Goal: Task Accomplishment & Management: Use online tool/utility

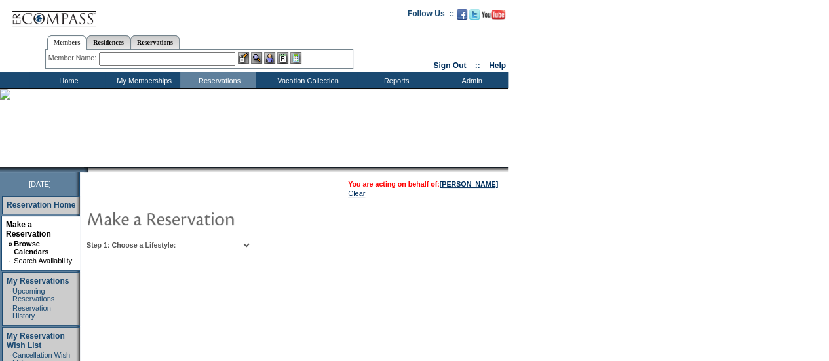
click at [153, 57] on input "text" at bounding box center [167, 58] width 136 height 13
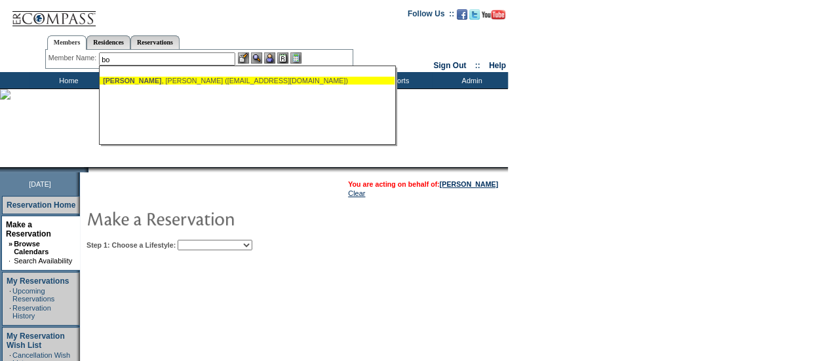
type input "b"
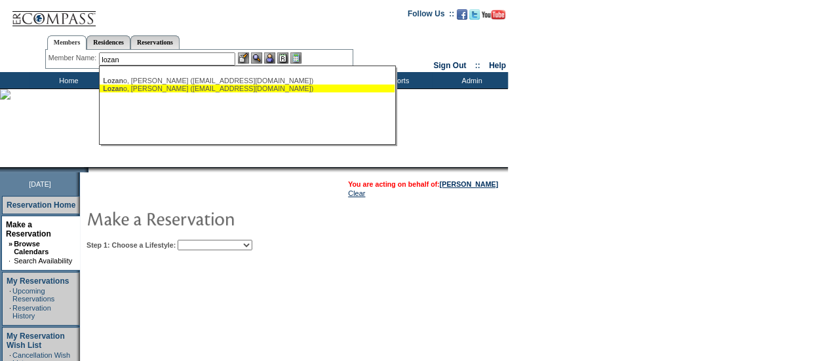
click at [162, 89] on div "Lozan o, [PERSON_NAME] ([EMAIL_ADDRESS][DOMAIN_NAME])" at bounding box center [247, 89] width 288 height 8
type input "[PERSON_NAME] ([EMAIL_ADDRESS][DOMAIN_NAME])"
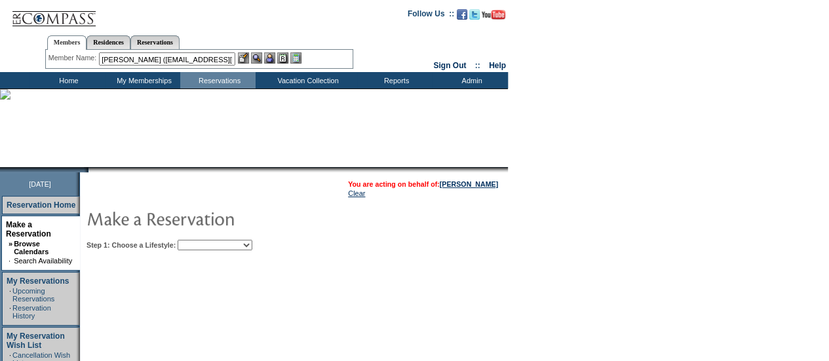
click at [273, 60] on img at bounding box center [269, 57] width 11 height 11
click at [256, 58] on img at bounding box center [256, 57] width 11 height 11
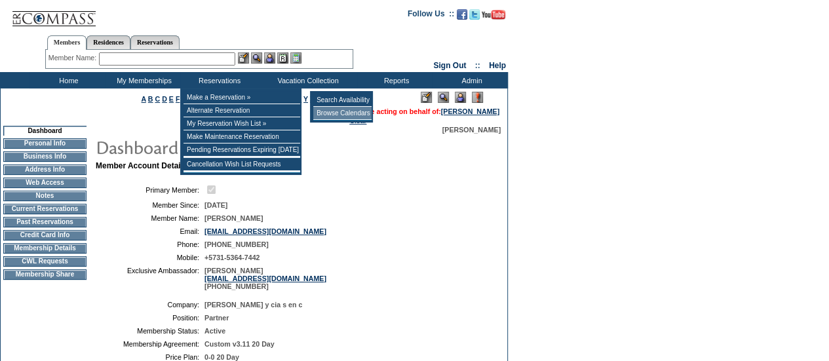
click at [323, 114] on td "Browse Calendars" at bounding box center [342, 113] width 58 height 13
